Goal: Task Accomplishment & Management: Manage account settings

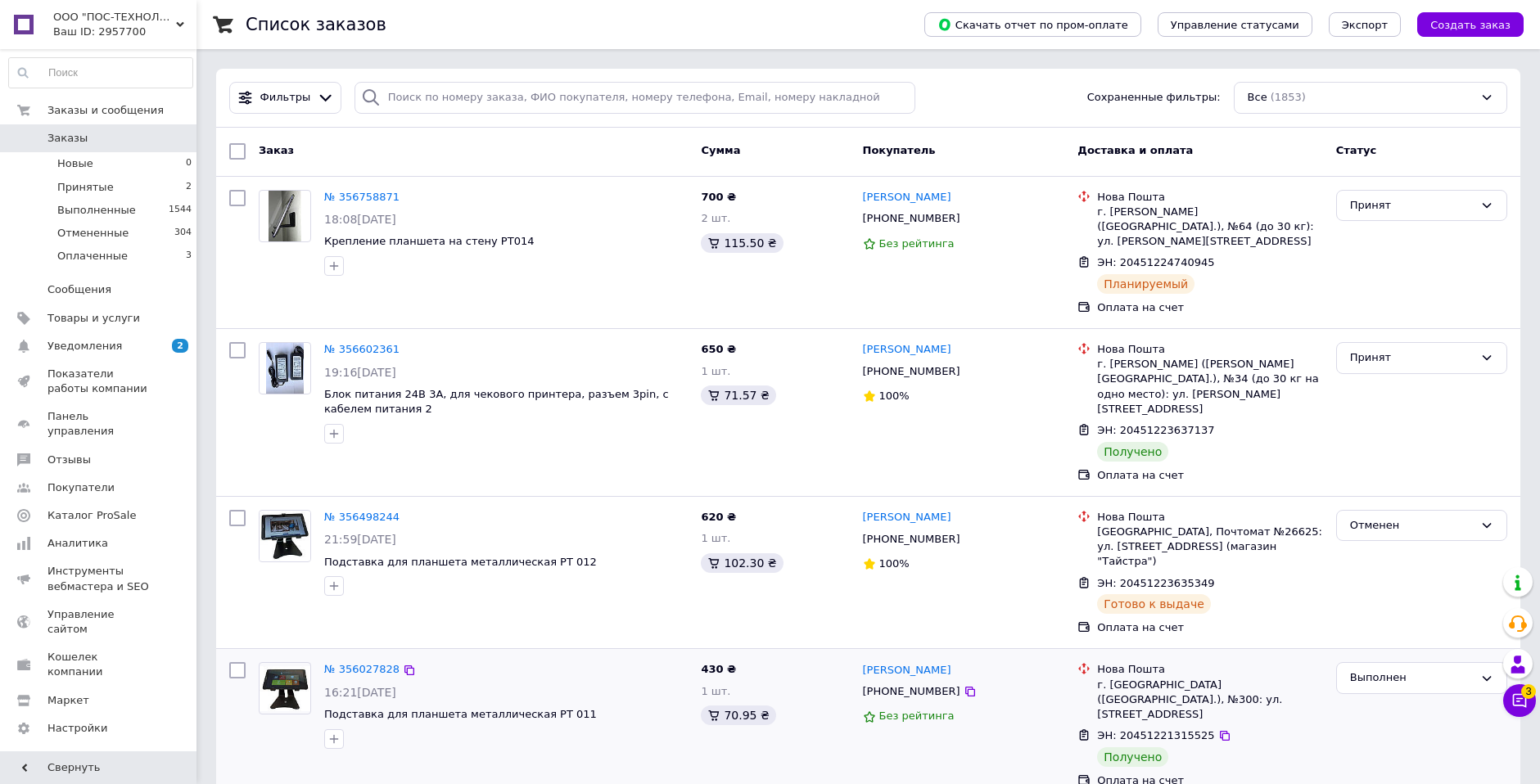
click at [980, 705] on div "Без рейтинга" at bounding box center [964, 716] width 202 height 22
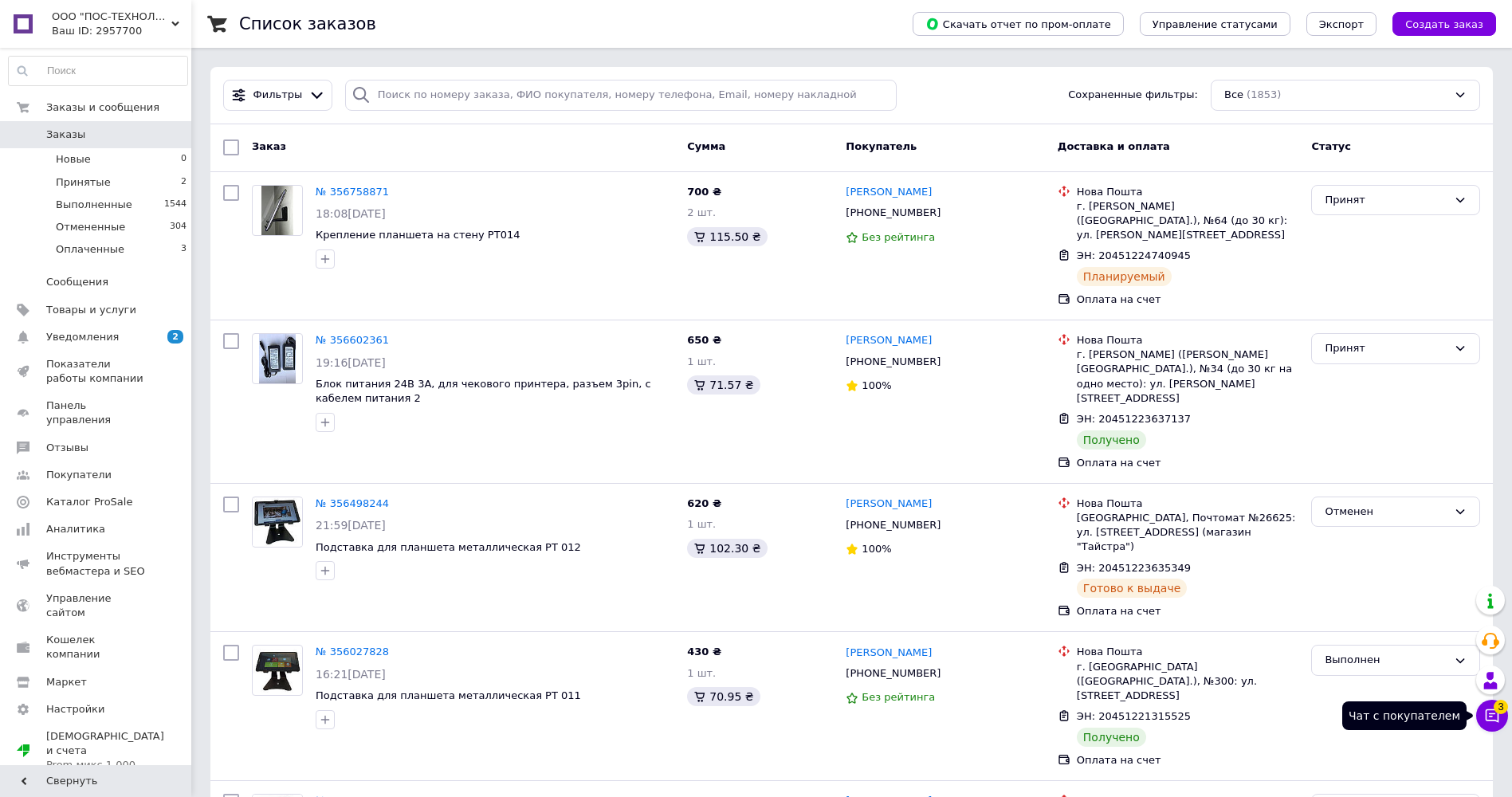
click at [1497, 711] on span "3" at bounding box center [1501, 707] width 14 height 14
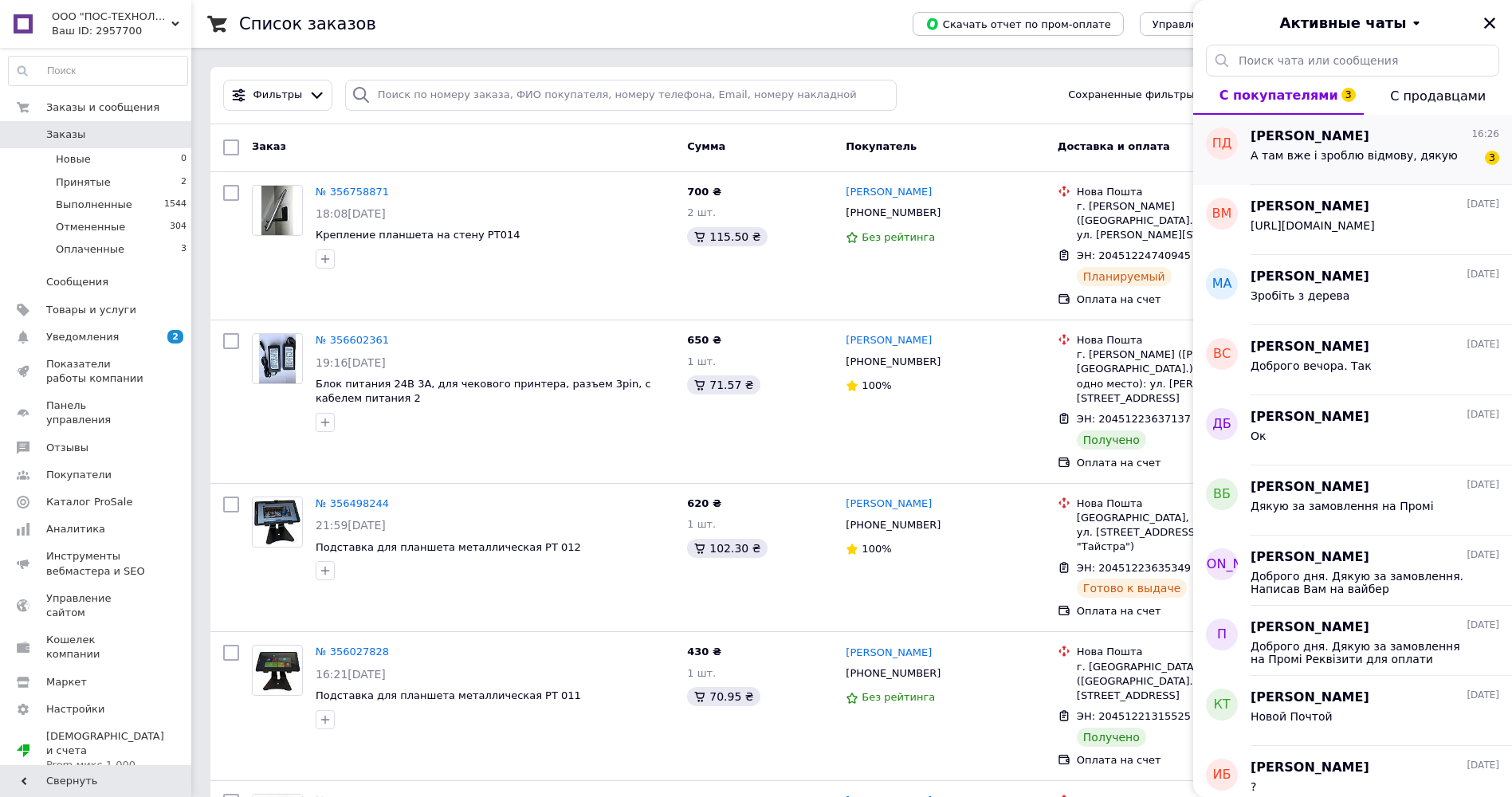
click at [1301, 157] on span "А там вже і зроблю відмову, дякую" at bounding box center [1353, 156] width 207 height 13
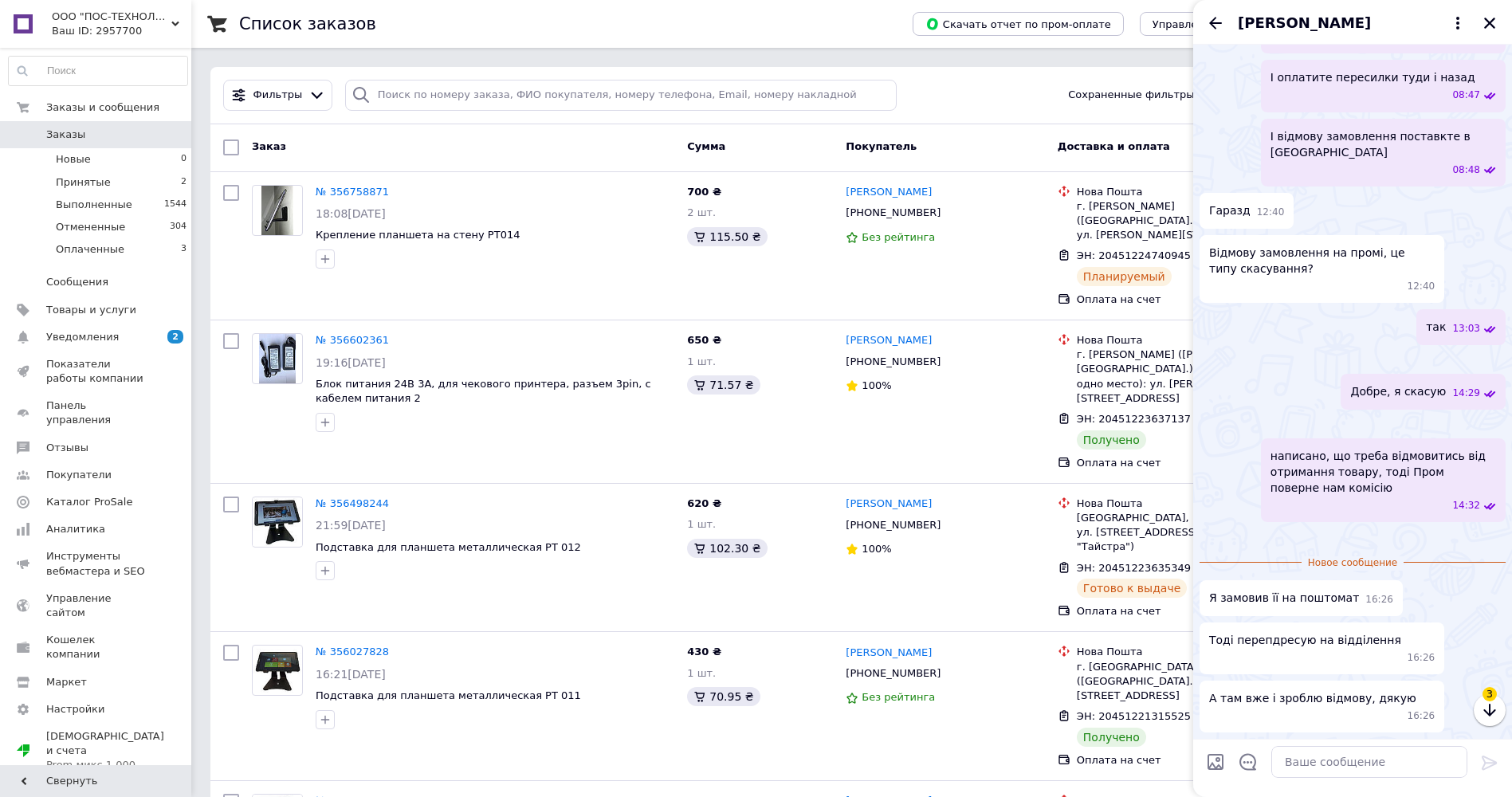
scroll to position [1057, 0]
click at [1492, 20] on icon "Закрыть" at bounding box center [1490, 23] width 11 height 11
